Goal: Ask a question

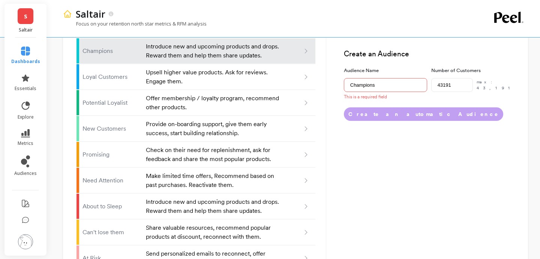
scroll to position [522, 0]
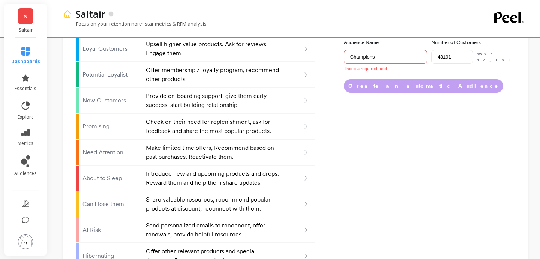
click at [29, 234] on img at bounding box center [25, 241] width 15 height 15
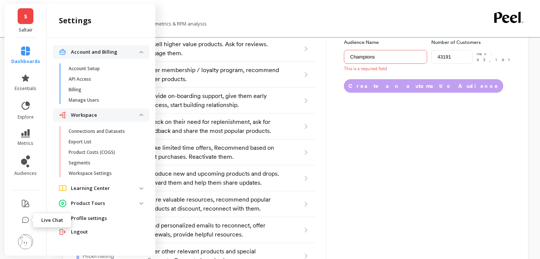
click at [26, 217] on icon at bounding box center [26, 220] width 8 height 8
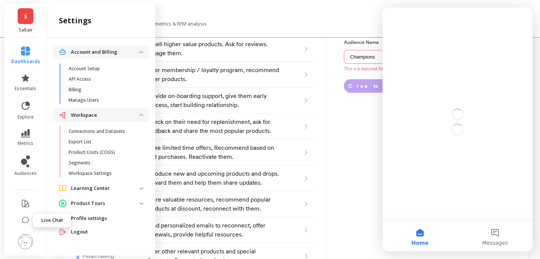
scroll to position [0, 0]
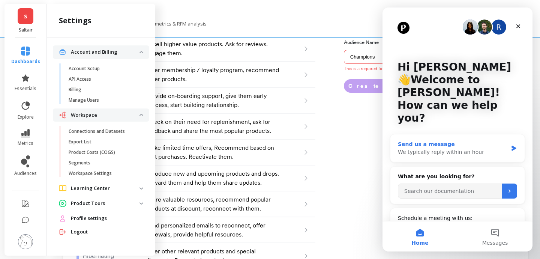
click at [440, 148] on div "We typically reply within an hour" at bounding box center [453, 152] width 110 height 8
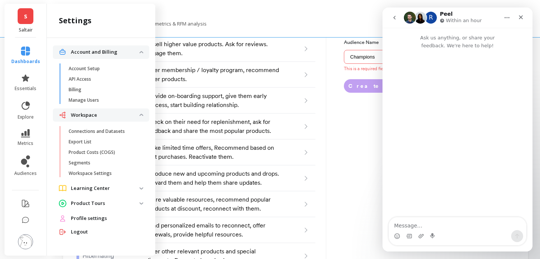
scroll to position [380, 0]
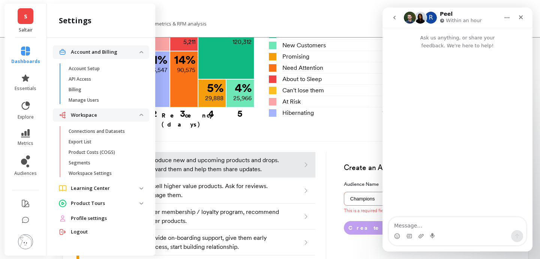
click at [395, 20] on icon "go back" at bounding box center [395, 18] width 6 height 6
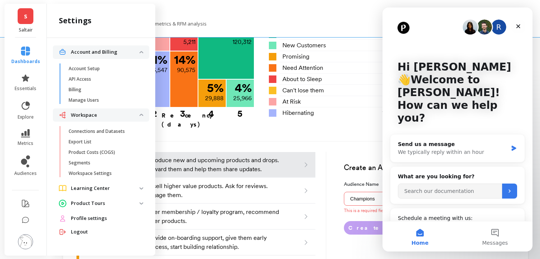
scroll to position [3, 0]
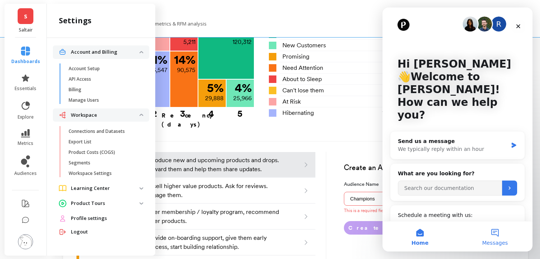
click at [504, 240] on span "Messages" at bounding box center [495, 242] width 26 height 5
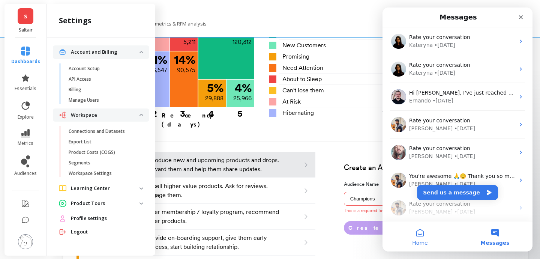
click at [424, 237] on button "Home" at bounding box center [420, 236] width 75 height 30
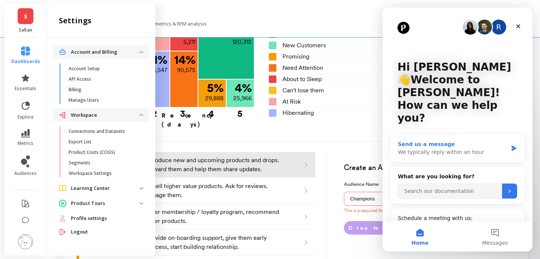
click at [447, 140] on div "Send us a message" at bounding box center [453, 144] width 110 height 8
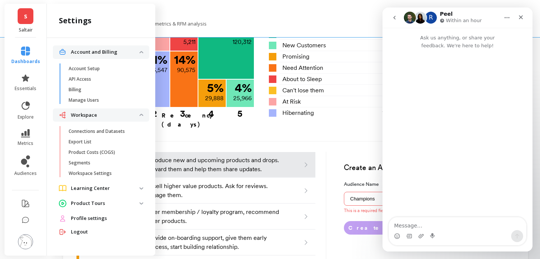
click at [452, 222] on textarea "Message…" at bounding box center [457, 223] width 137 height 13
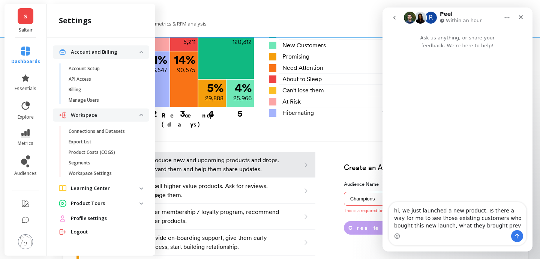
click at [441, 225] on textarea "hi, we just launched a new product. Is there a way for me to see those existing…" at bounding box center [457, 216] width 137 height 28
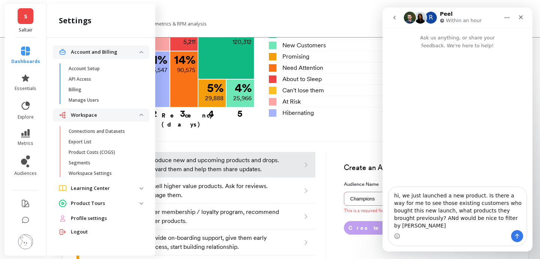
type textarea "hi, we just launched a new product. Is there a way for me to see those existing…"
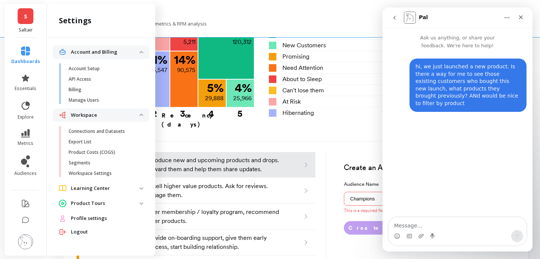
click at [421, 102] on div "hi, we just launched a new product. Is there a way for me to see those existing…" at bounding box center [468, 85] width 117 height 53
